Goal: Transaction & Acquisition: Purchase product/service

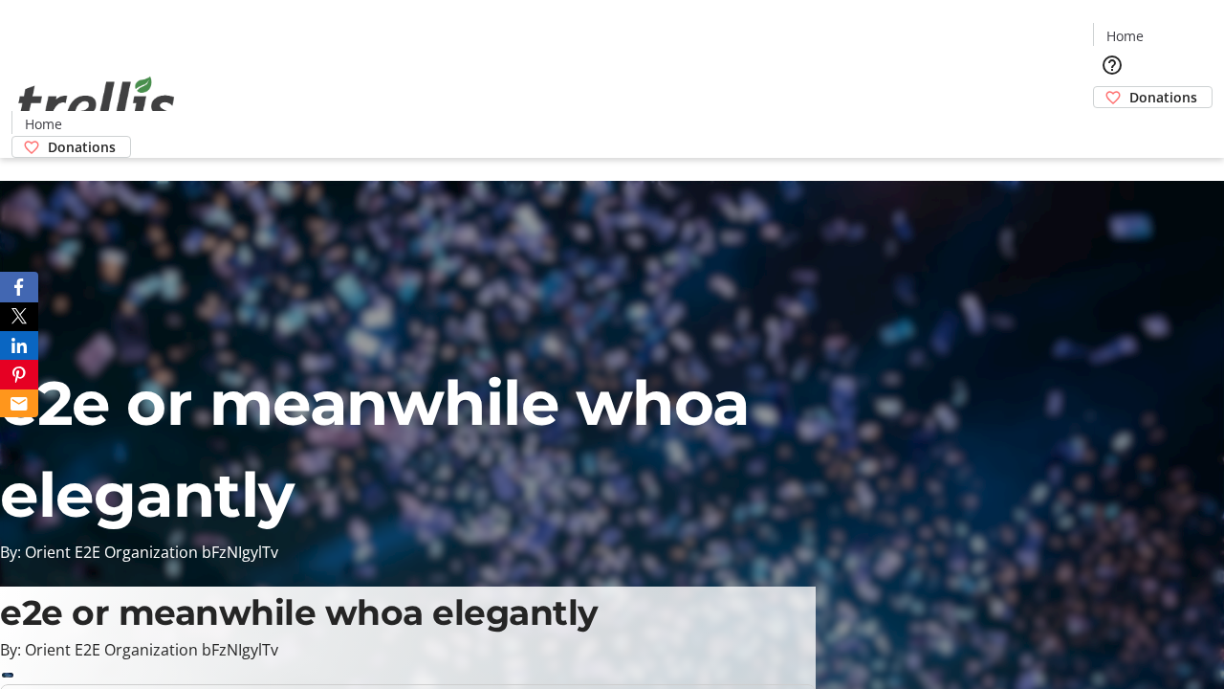
click at [1129, 87] on span "Donations" at bounding box center [1163, 97] width 68 height 20
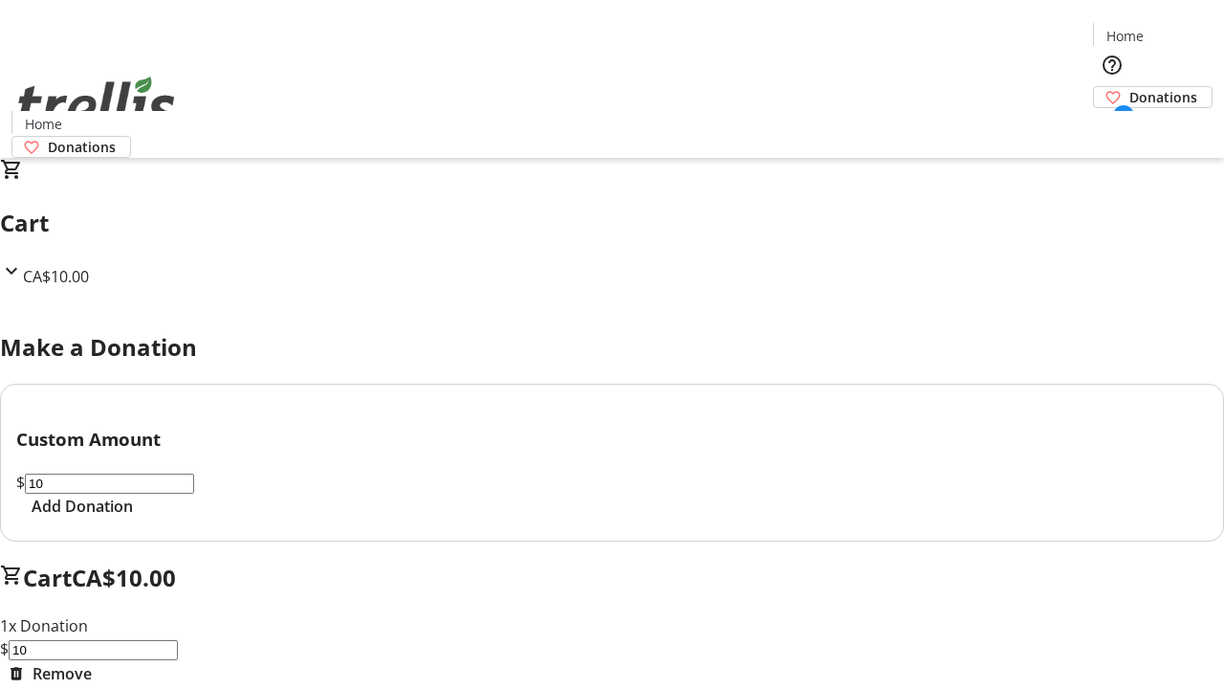
select select "CA"
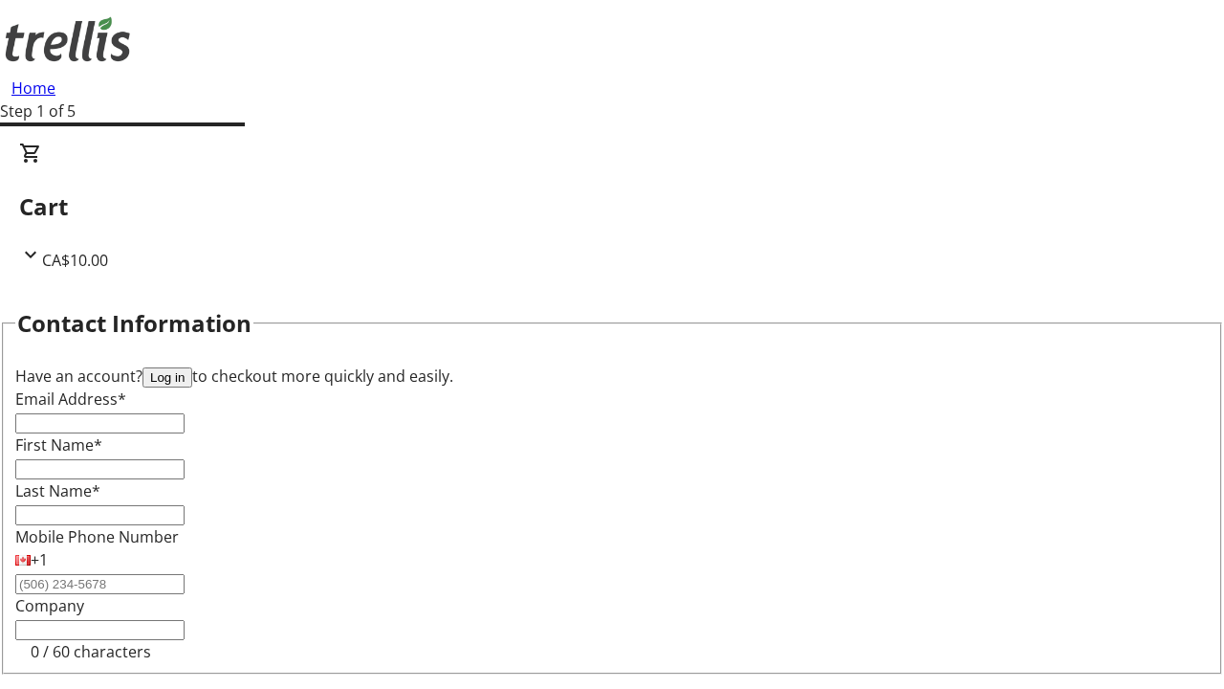
click at [192, 367] on button "Log in" at bounding box center [167, 377] width 50 height 20
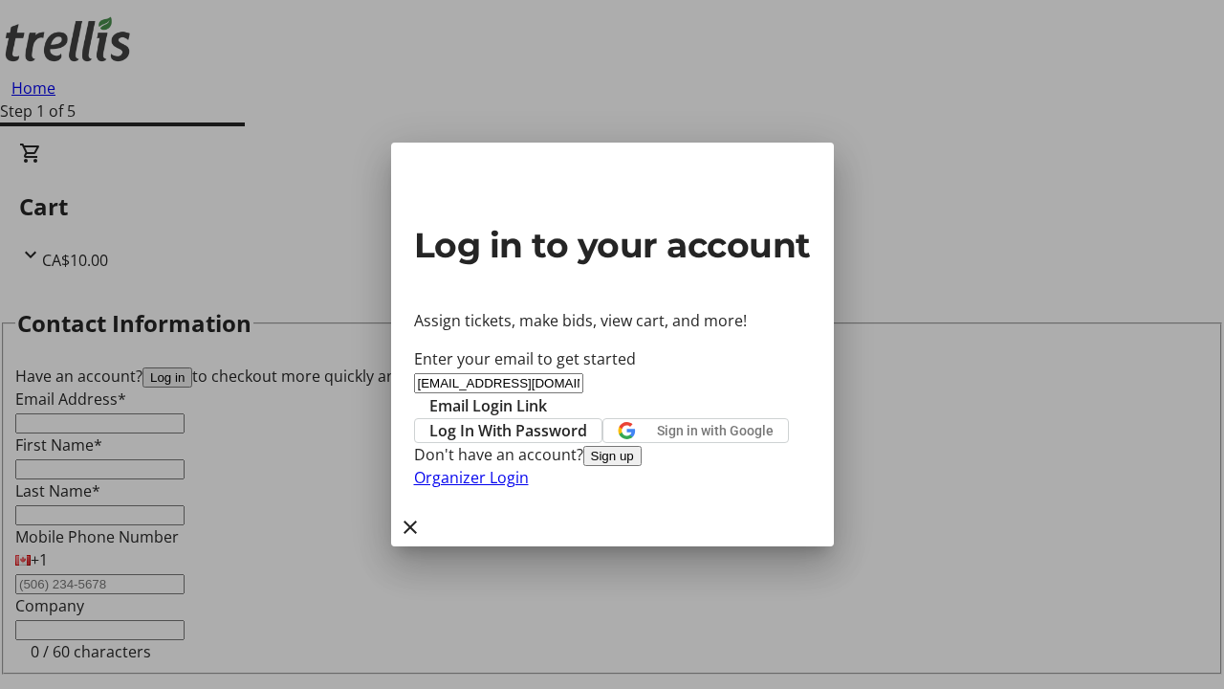
type input "[EMAIL_ADDRESS][DOMAIN_NAME]"
click at [547, 394] on span "Email Login Link" at bounding box center [488, 405] width 118 height 23
